Goal: Task Accomplishment & Management: Manage account settings

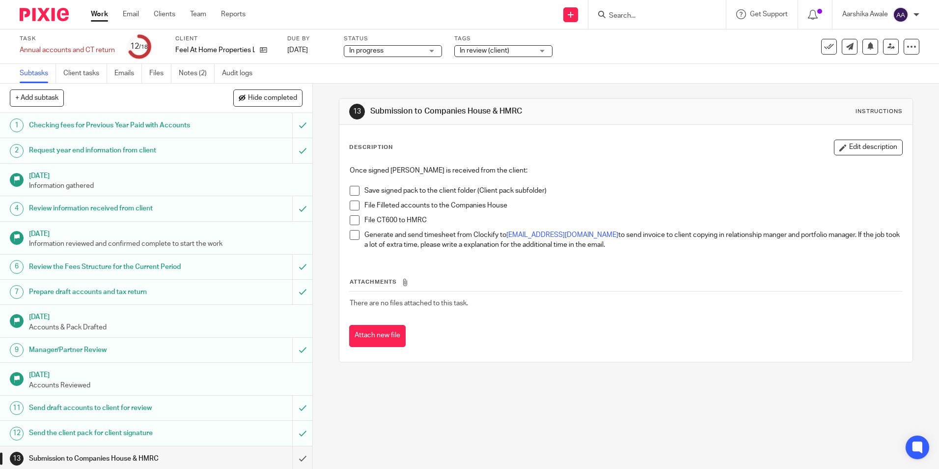
scroll to position [136, 0]
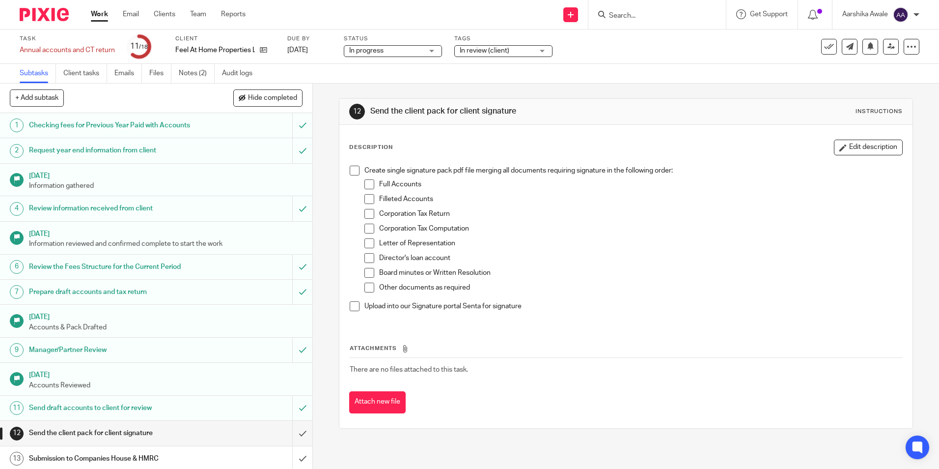
click at [38, 21] on img at bounding box center [44, 14] width 49 height 13
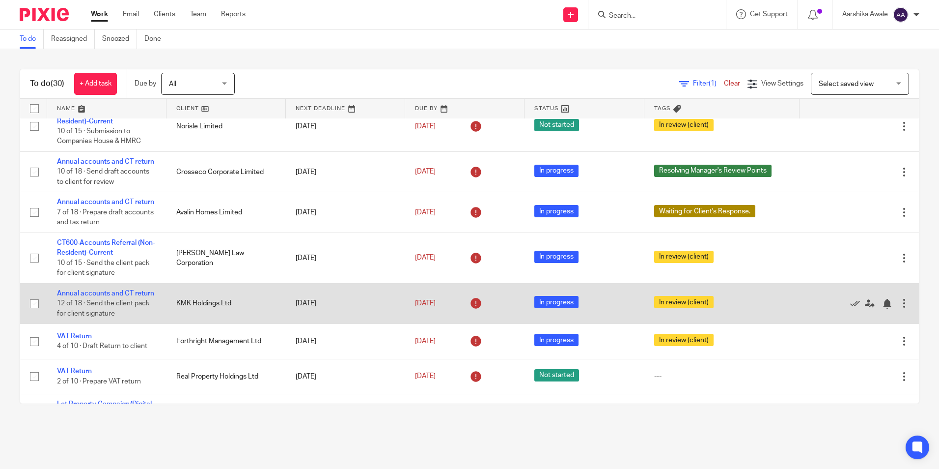
scroll to position [197, 0]
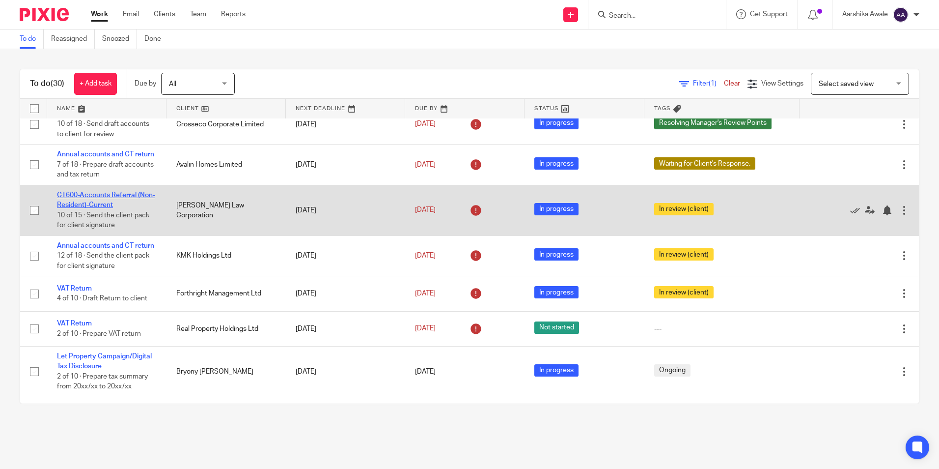
click at [80, 208] on link "CT600-Accounts Referral (Non-Resident)-Current" at bounding box center [106, 200] width 98 height 17
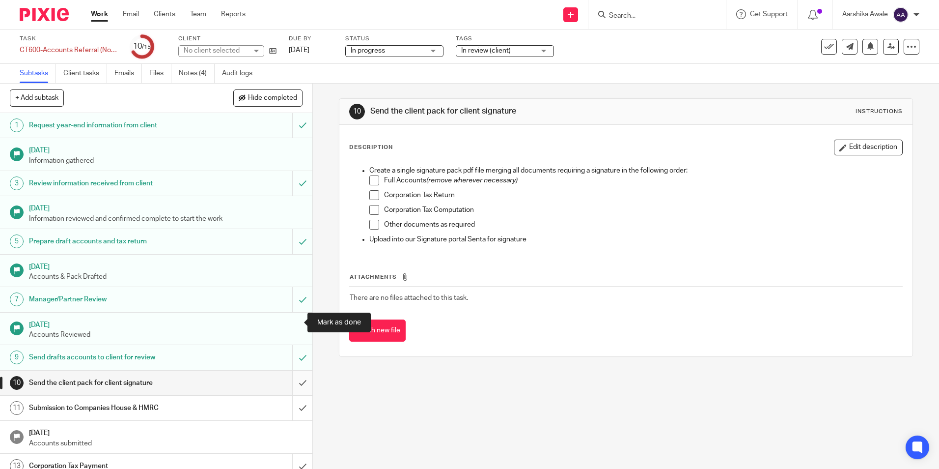
scroll to position [60, 0]
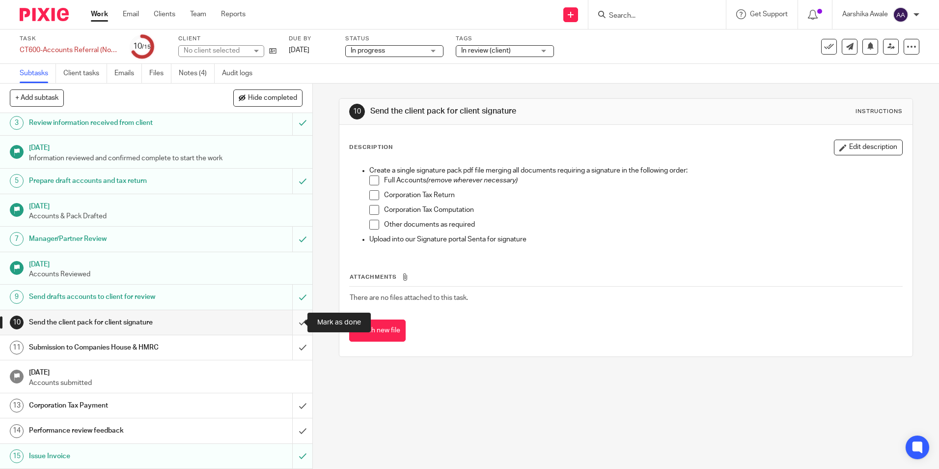
click at [287, 322] on input "submit" at bounding box center [156, 322] width 313 height 25
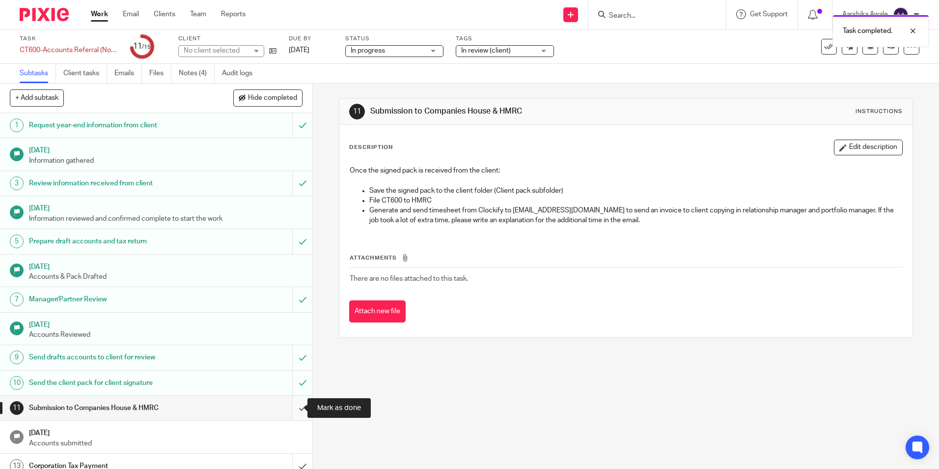
click at [289, 401] on input "submit" at bounding box center [156, 408] width 313 height 25
click at [198, 74] on link "Notes (4)" at bounding box center [197, 73] width 36 height 19
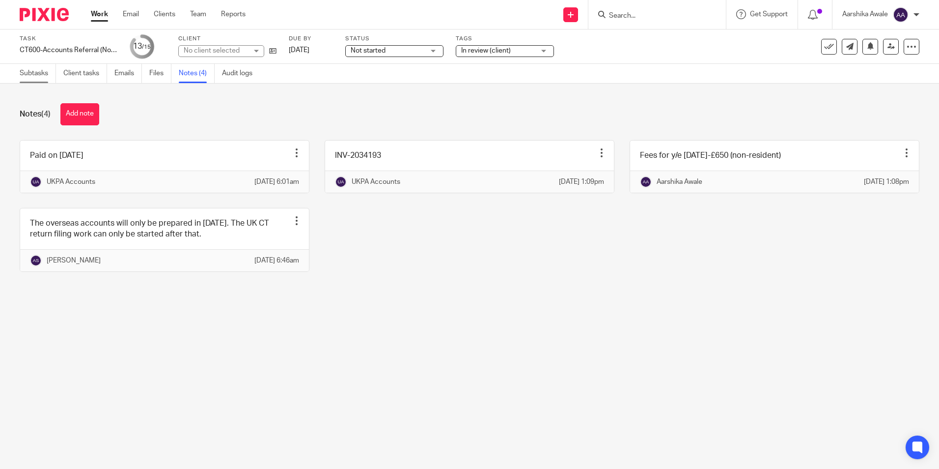
click at [24, 75] on link "Subtasks" at bounding box center [38, 73] width 36 height 19
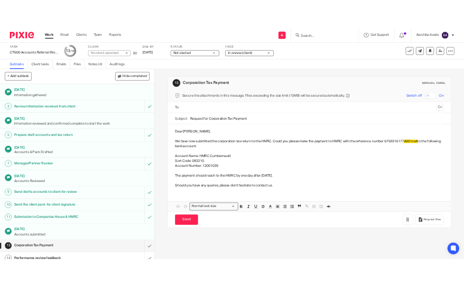
scroll to position [60, 0]
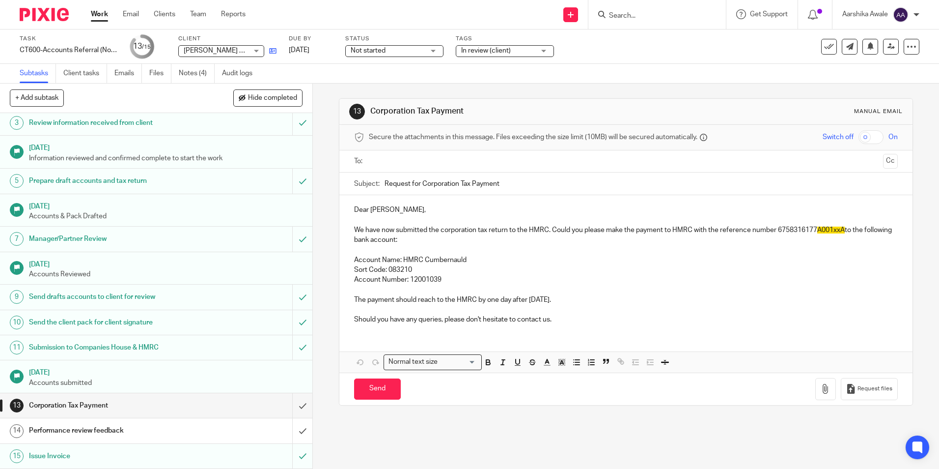
click at [274, 46] on link at bounding box center [270, 51] width 12 height 10
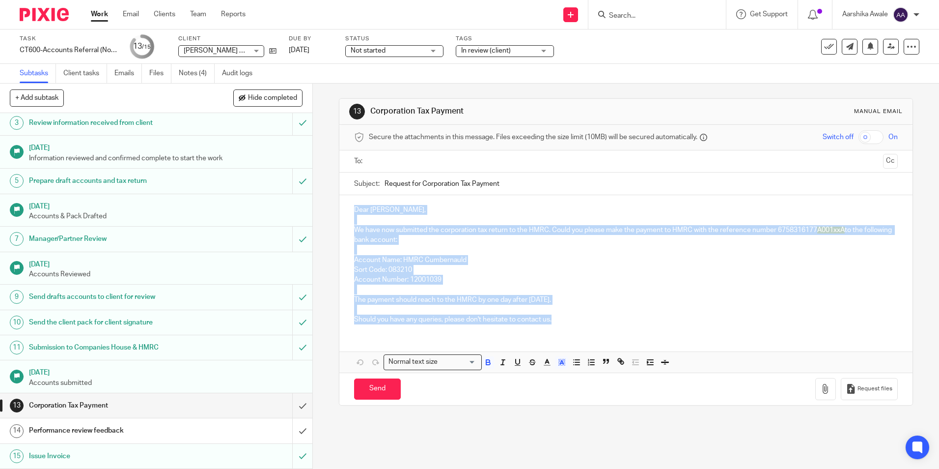
drag, startPoint x: 345, startPoint y: 203, endPoint x: 564, endPoint y: 329, distance: 252.4
click at [564, 329] on div "Dear Greg, We have now submitted the corporation tax return to the HMRC. Could …" at bounding box center [626, 263] width 573 height 137
copy div "Dear Greg, We have now submitted the corporation tax return to the HMRC. Could …"
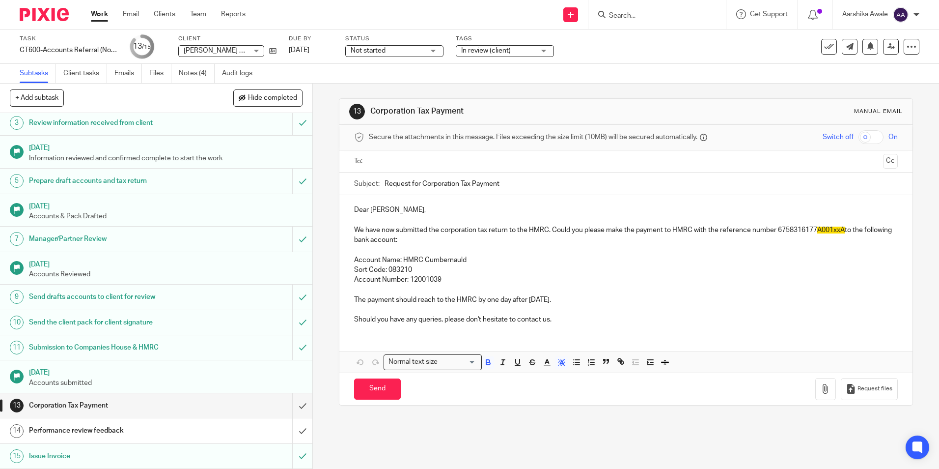
drag, startPoint x: 510, startPoint y: 183, endPoint x: 348, endPoint y: 186, distance: 161.7
click at [348, 186] on div "Subject: Request for Corporation Tax Payment" at bounding box center [626, 183] width 573 height 23
drag, startPoint x: 642, startPoint y: 7, endPoint x: 628, endPoint y: 24, distance: 21.6
click at [640, 11] on div at bounding box center [658, 14] width 138 height 29
drag, startPoint x: 628, startPoint y: 24, endPoint x: 628, endPoint y: 16, distance: 7.4
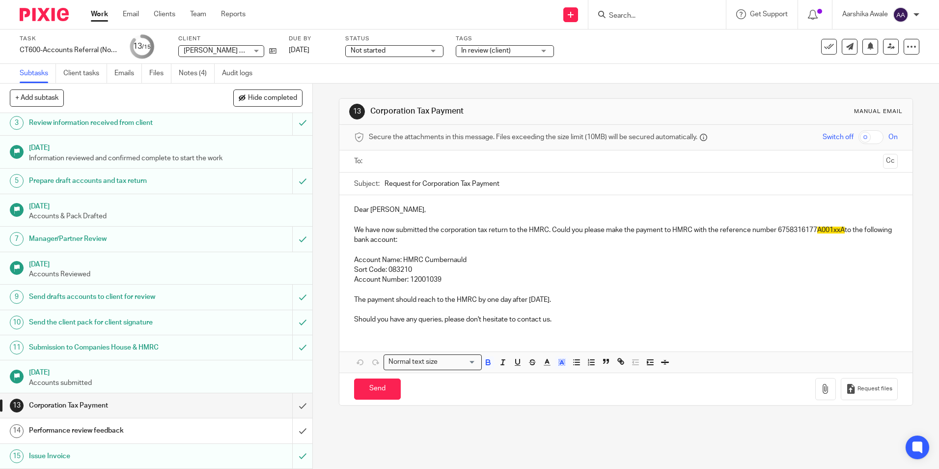
click at [627, 24] on div at bounding box center [658, 14] width 138 height 29
click at [628, 16] on input "Search" at bounding box center [652, 16] width 88 height 9
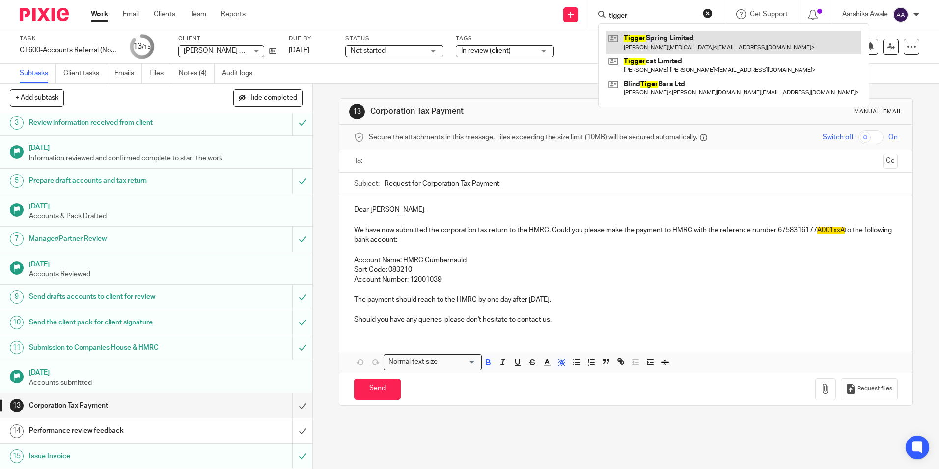
type input "tigger"
click at [620, 35] on link at bounding box center [734, 42] width 256 height 23
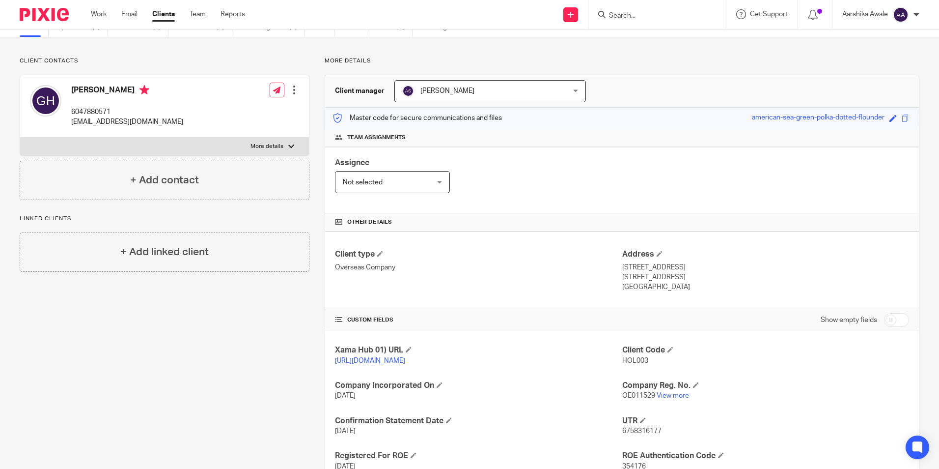
scroll to position [166, 0]
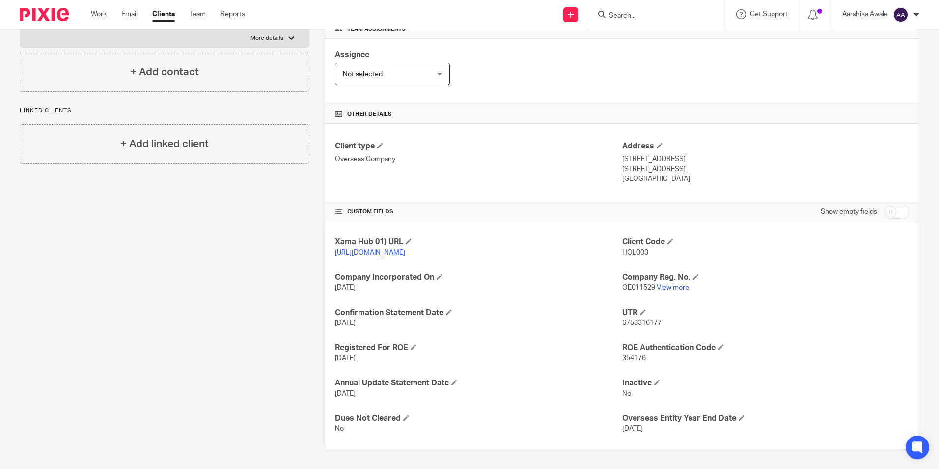
click at [337, 426] on span "No" at bounding box center [339, 428] width 9 height 7
click at [403, 420] on span at bounding box center [406, 418] width 6 height 6
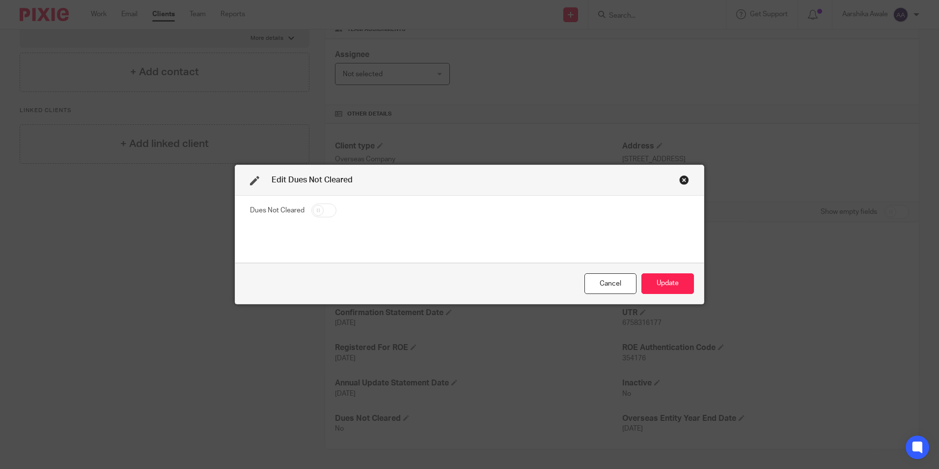
click at [680, 176] on div "Close this dialog window" at bounding box center [685, 180] width 10 height 10
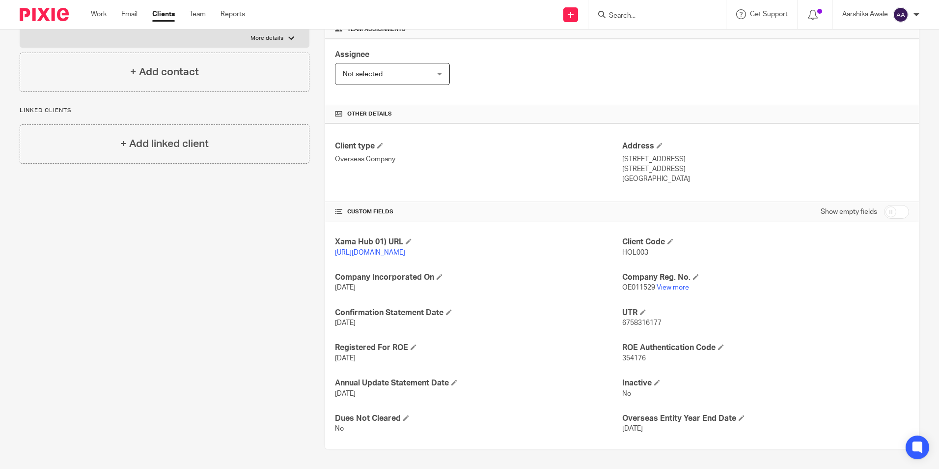
scroll to position [18, 0]
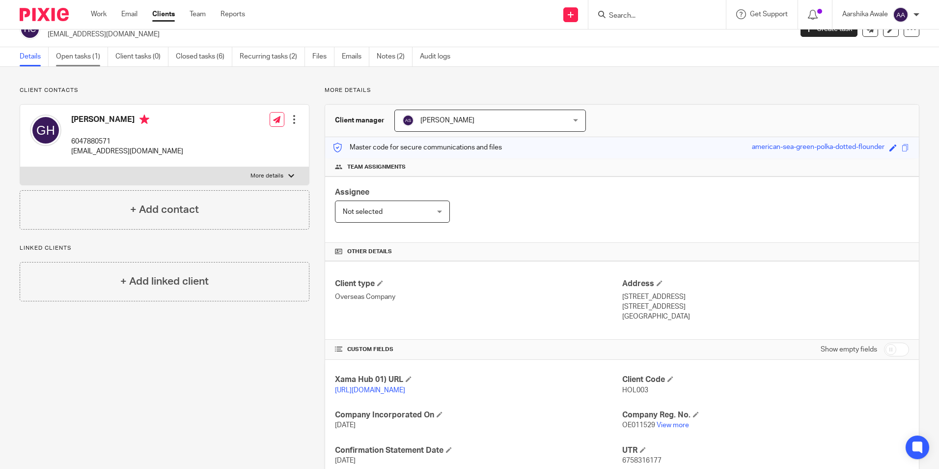
click at [91, 61] on link "Open tasks (1)" at bounding box center [82, 56] width 52 height 19
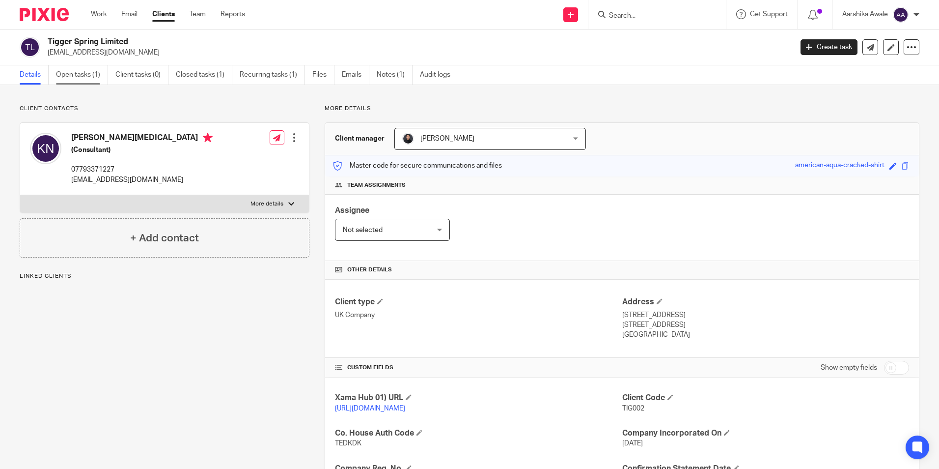
click at [82, 79] on link "Open tasks (1)" at bounding box center [82, 74] width 52 height 19
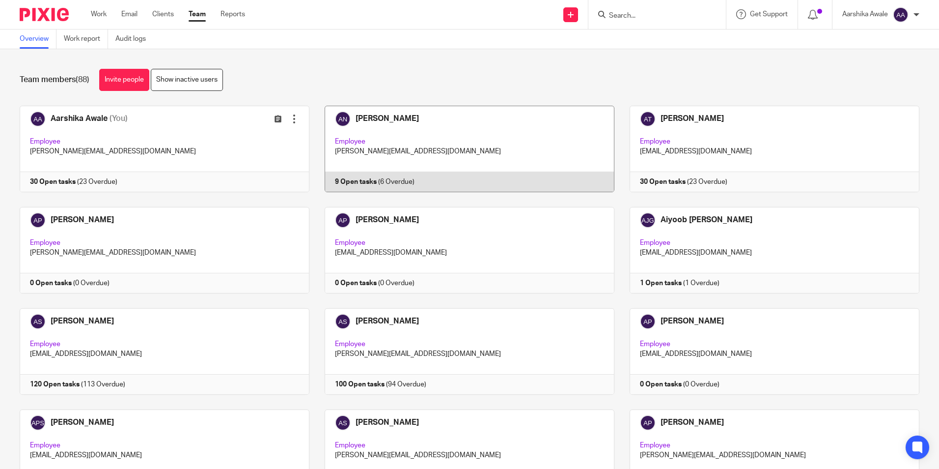
scroll to position [670, 0]
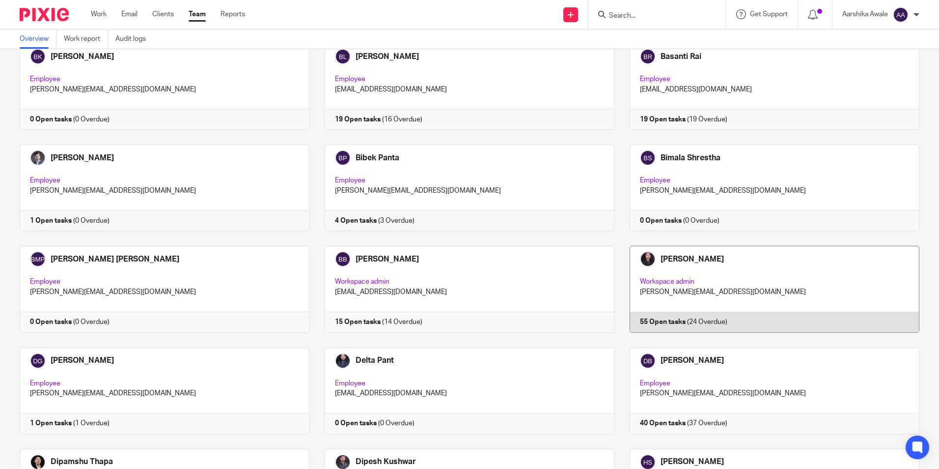
click at [657, 256] on link at bounding box center [767, 289] width 305 height 86
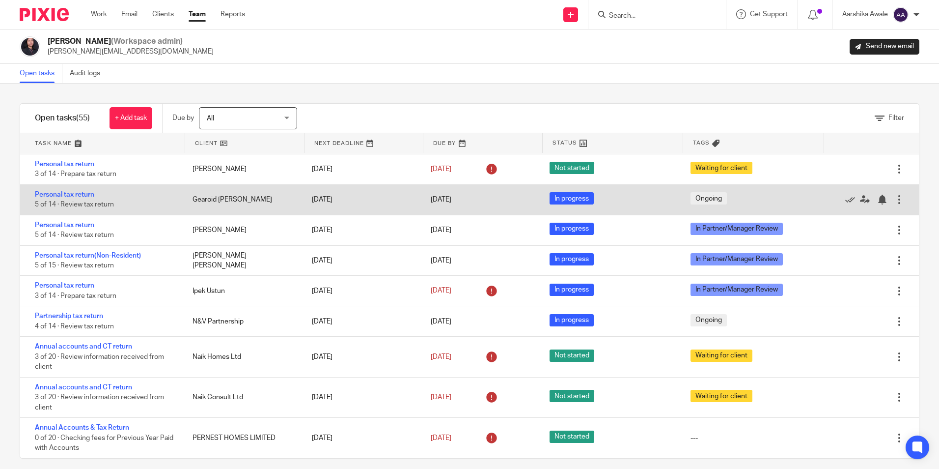
scroll to position [1529, 0]
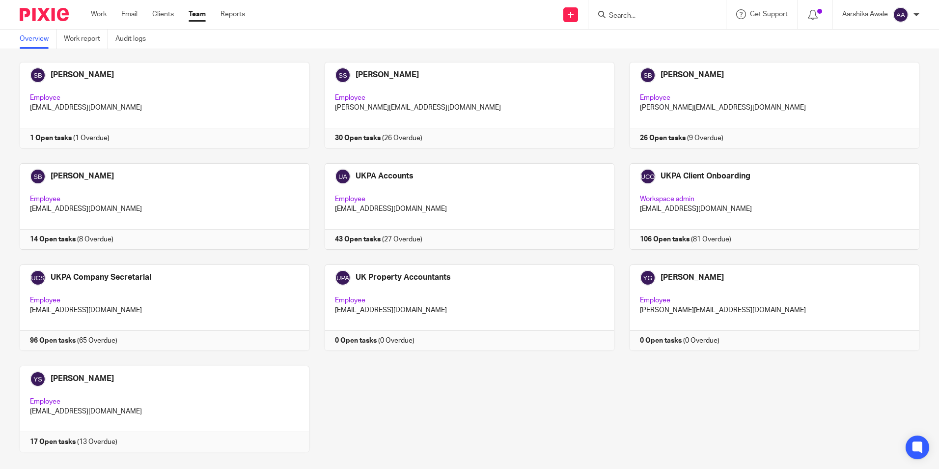
scroll to position [2694, 0]
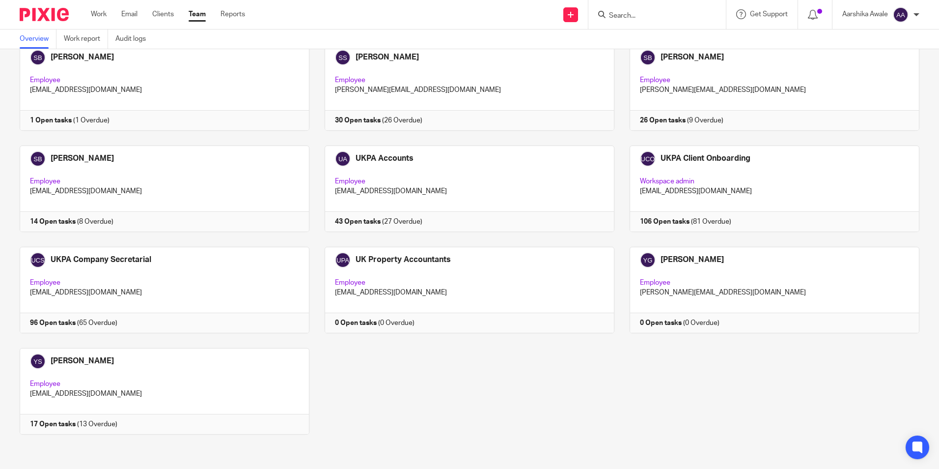
click at [34, 8] on img at bounding box center [44, 14] width 49 height 13
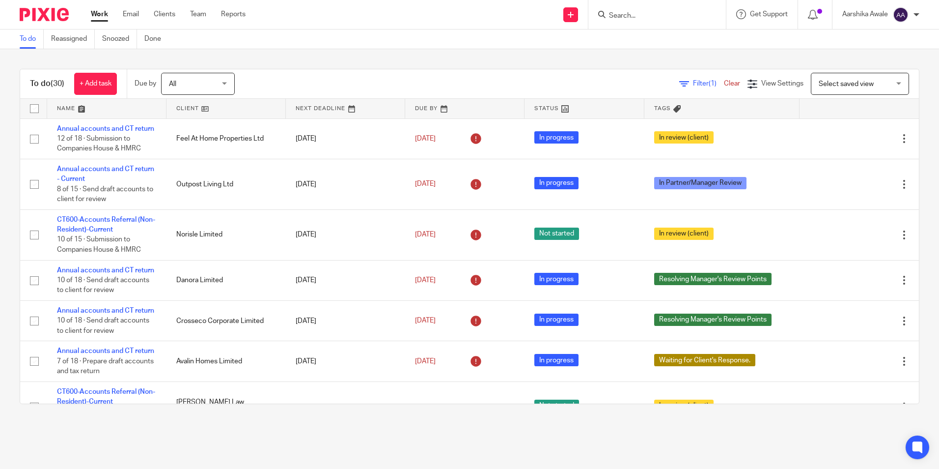
click at [256, 55] on div "To do (30) + Add task Due by All All Today Tomorrow This week Next week This mo…" at bounding box center [469, 236] width 939 height 374
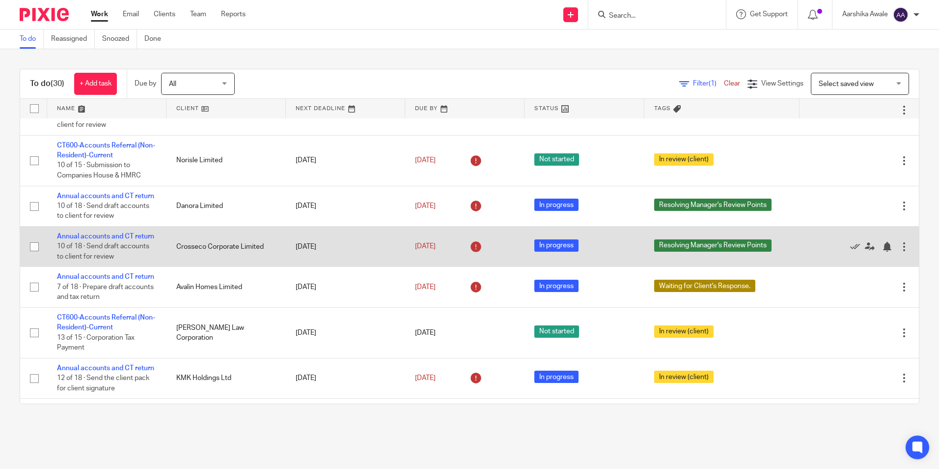
scroll to position [98, 0]
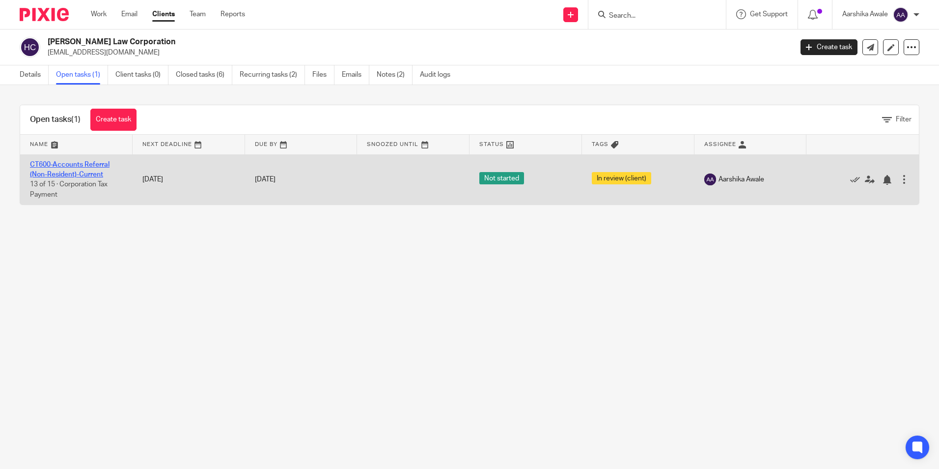
click at [60, 171] on link "CT600-Accounts Referral (Non-Resident)-Current" at bounding box center [70, 169] width 80 height 17
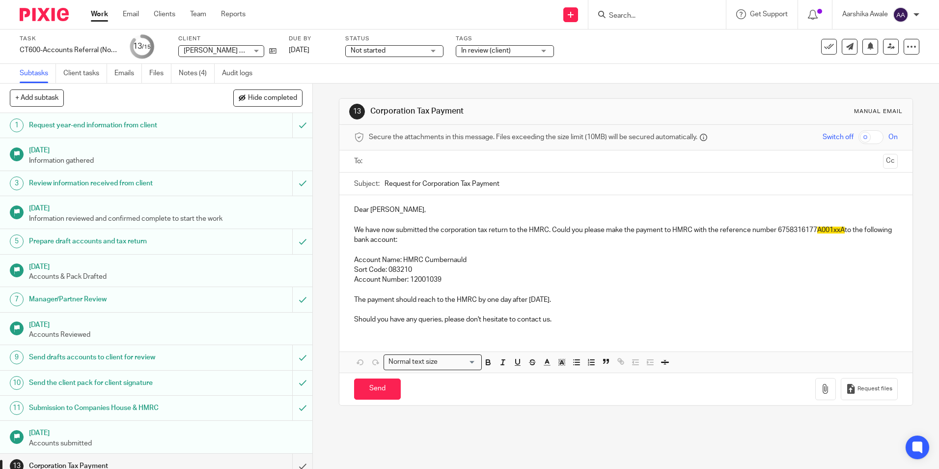
click at [332, 197] on div "13 Corporation Tax Payment Manual email Secure the attachments in this message.…" at bounding box center [626, 276] width 626 height 385
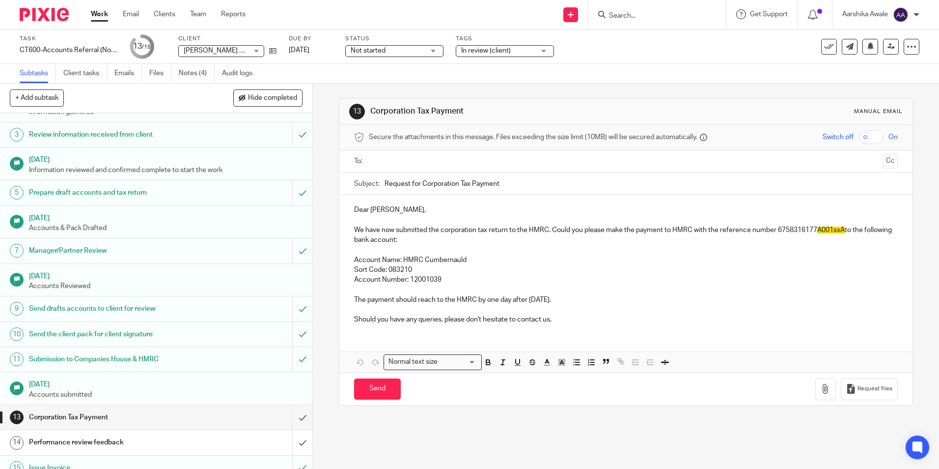
scroll to position [60, 0]
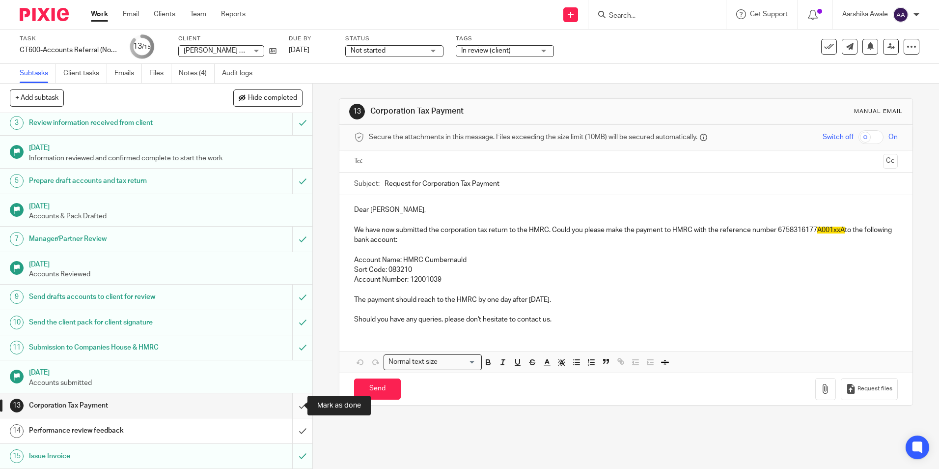
click at [292, 403] on input "submit" at bounding box center [156, 405] width 313 height 25
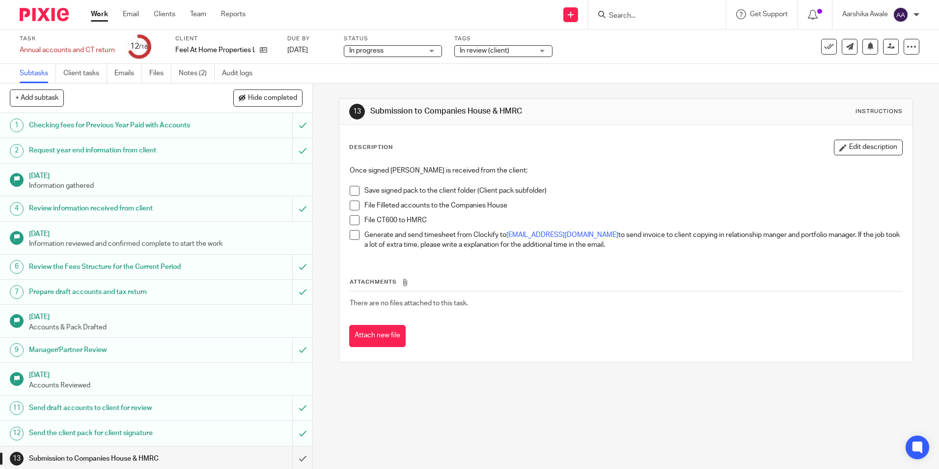
click at [28, 12] on img at bounding box center [44, 14] width 49 height 13
